Goal: Find specific page/section

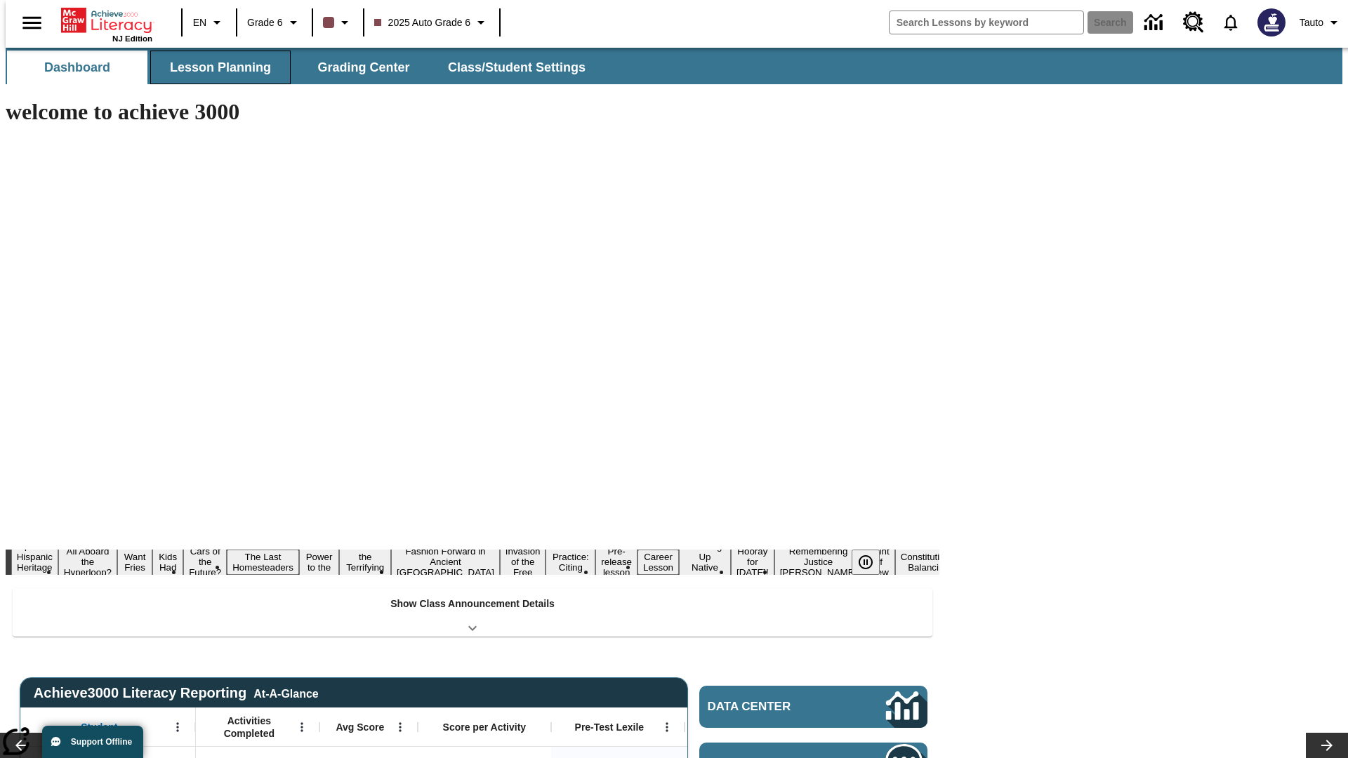
click at [215, 67] on span "Lesson Planning" at bounding box center [220, 68] width 101 height 16
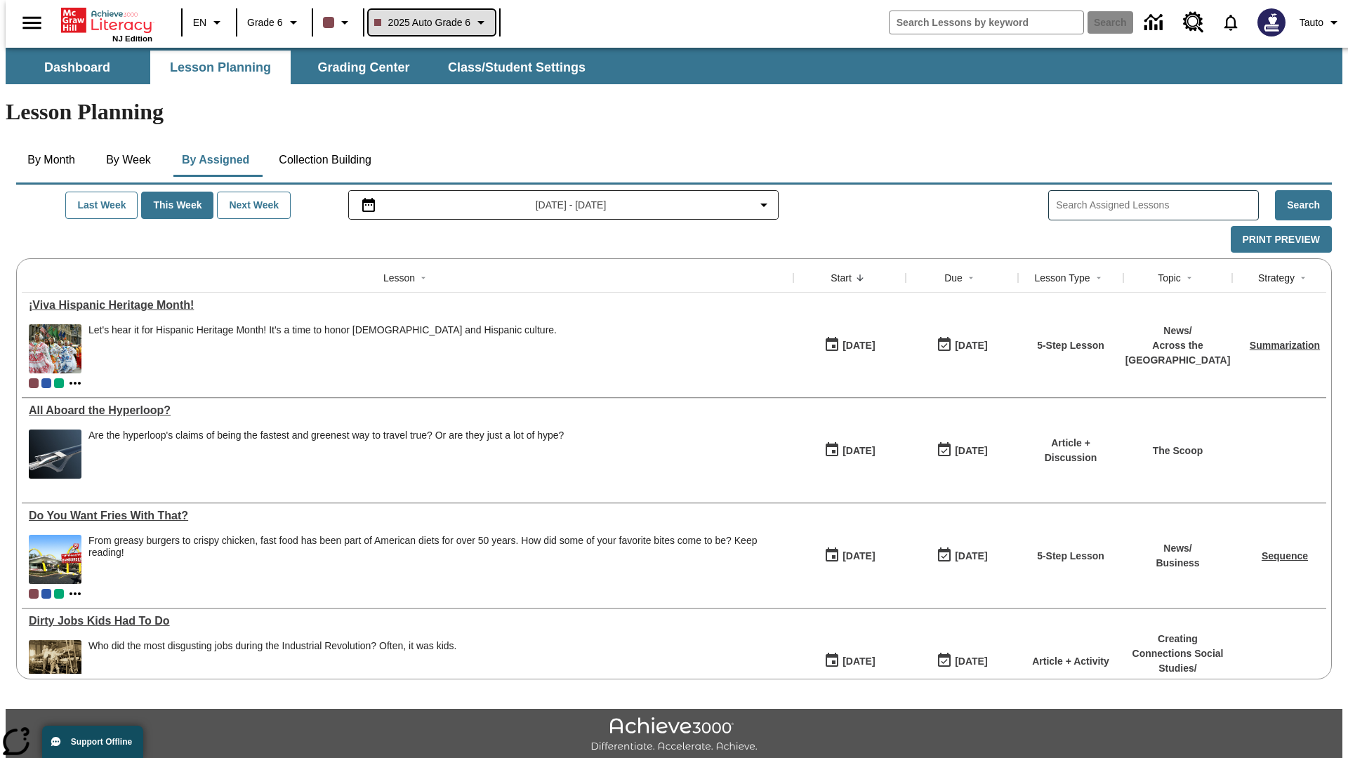
click at [430, 22] on span "2025 Auto Grade 6" at bounding box center [422, 22] width 97 height 15
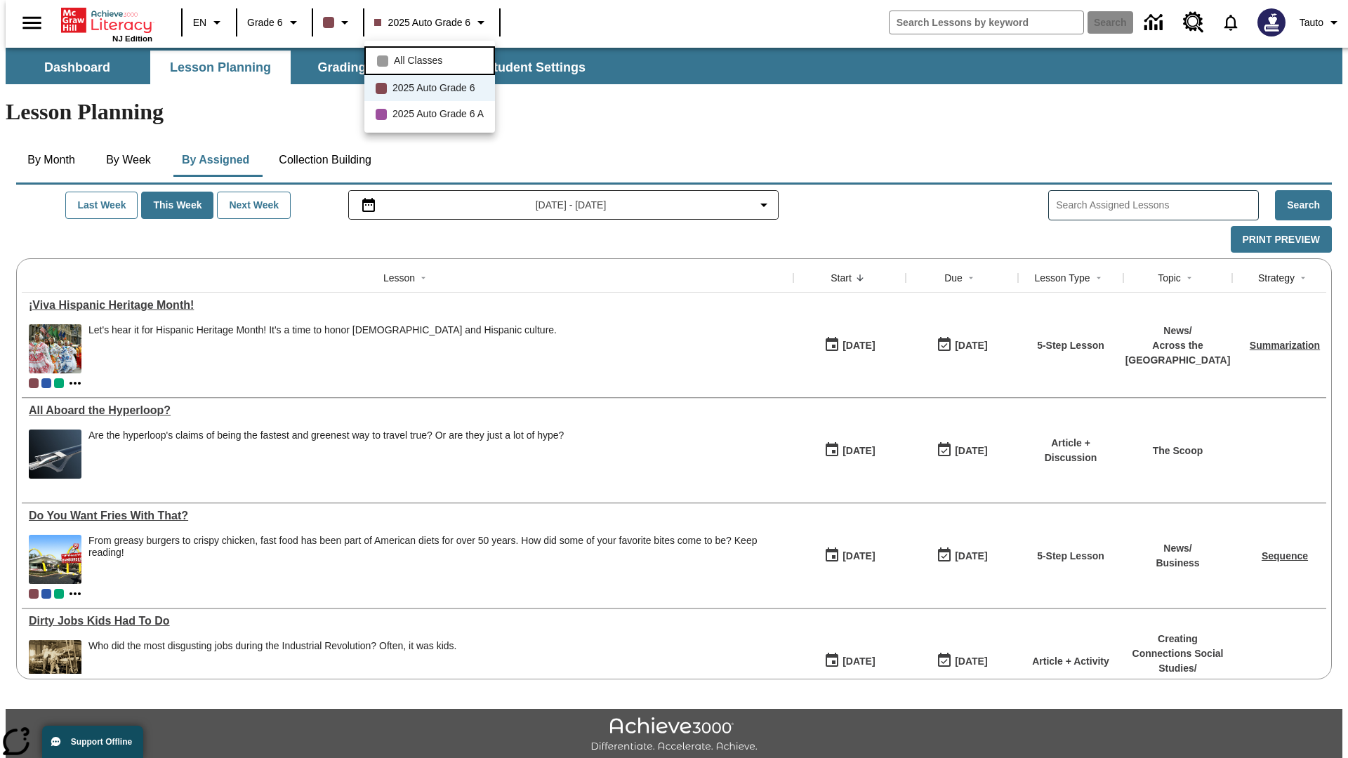
click at [432, 59] on span "All Classes" at bounding box center [418, 60] width 48 height 15
